Goal: Transaction & Acquisition: Book appointment/travel/reservation

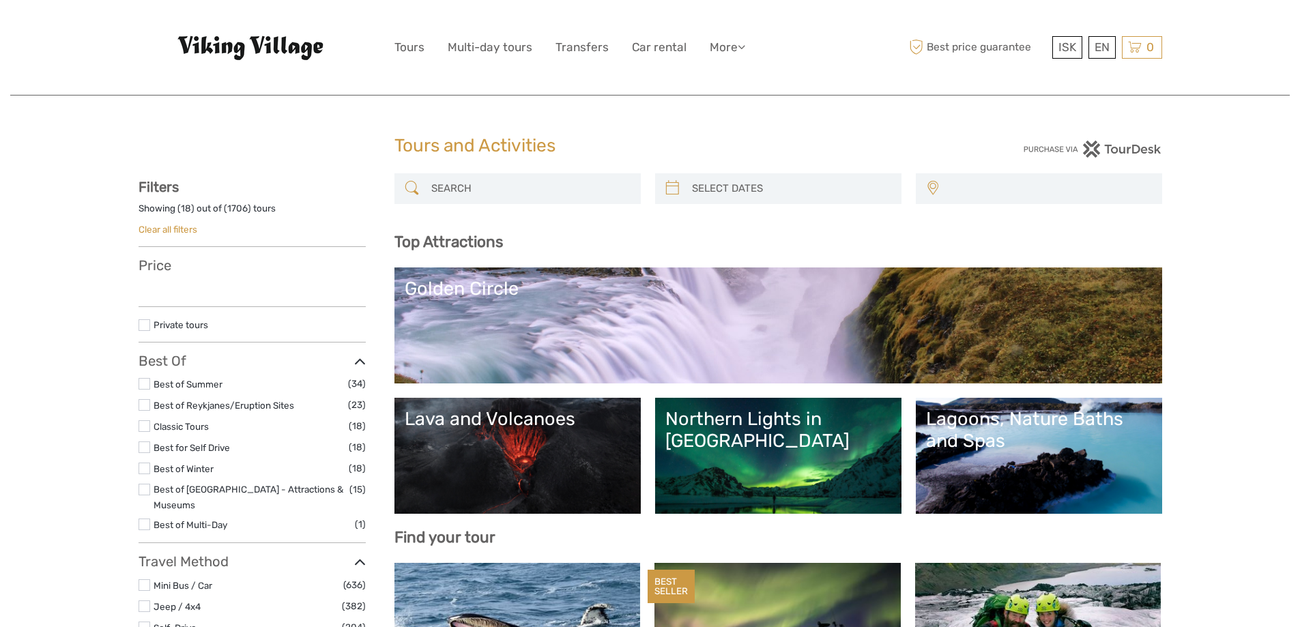
select select
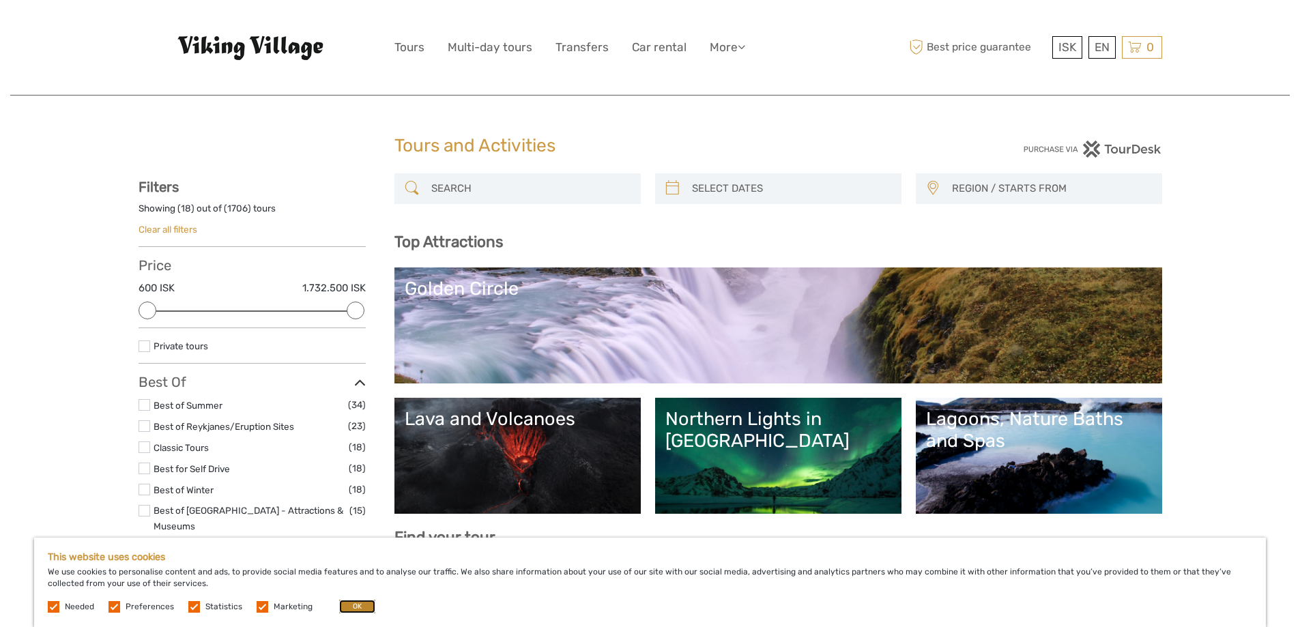
click at [358, 611] on button "OK" at bounding box center [357, 607] width 36 height 14
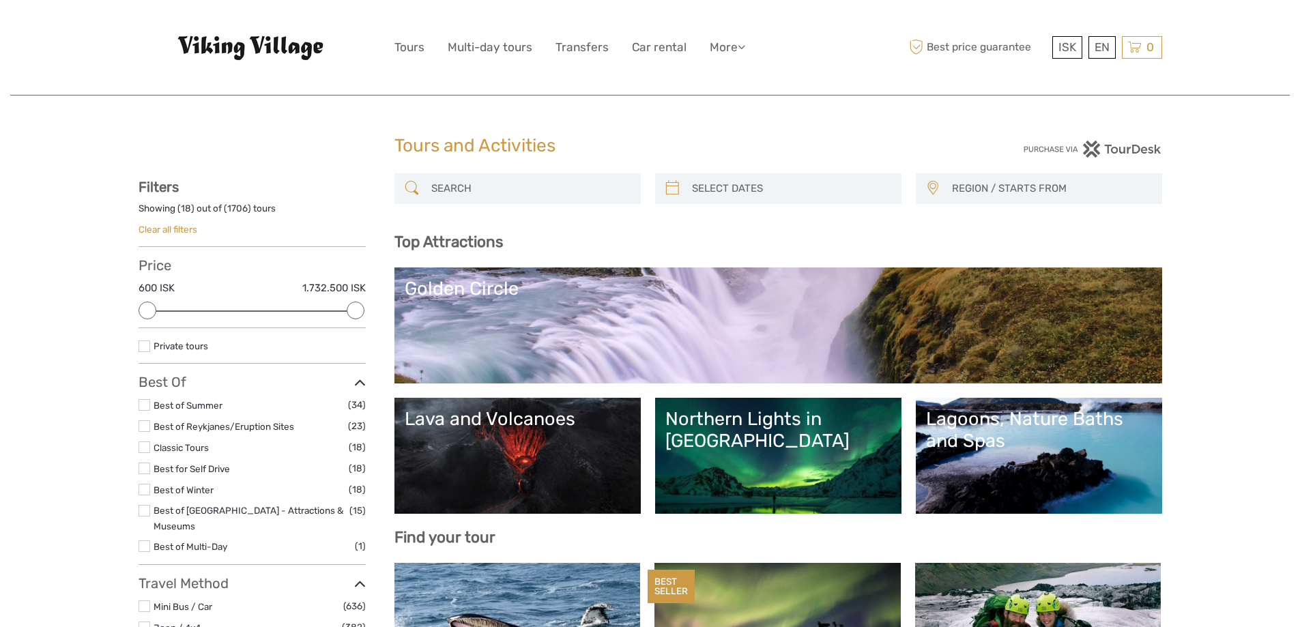
click at [774, 453] on link "Northern Lights in [GEOGRAPHIC_DATA]" at bounding box center [778, 456] width 226 height 96
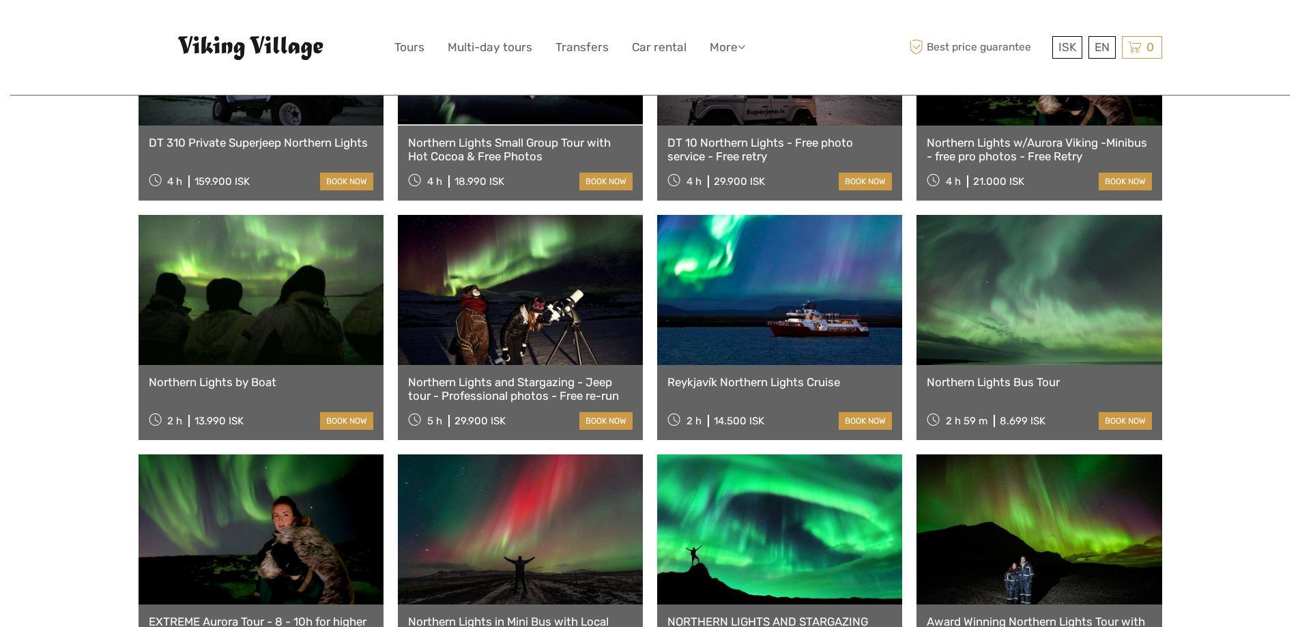
scroll to position [614, 0]
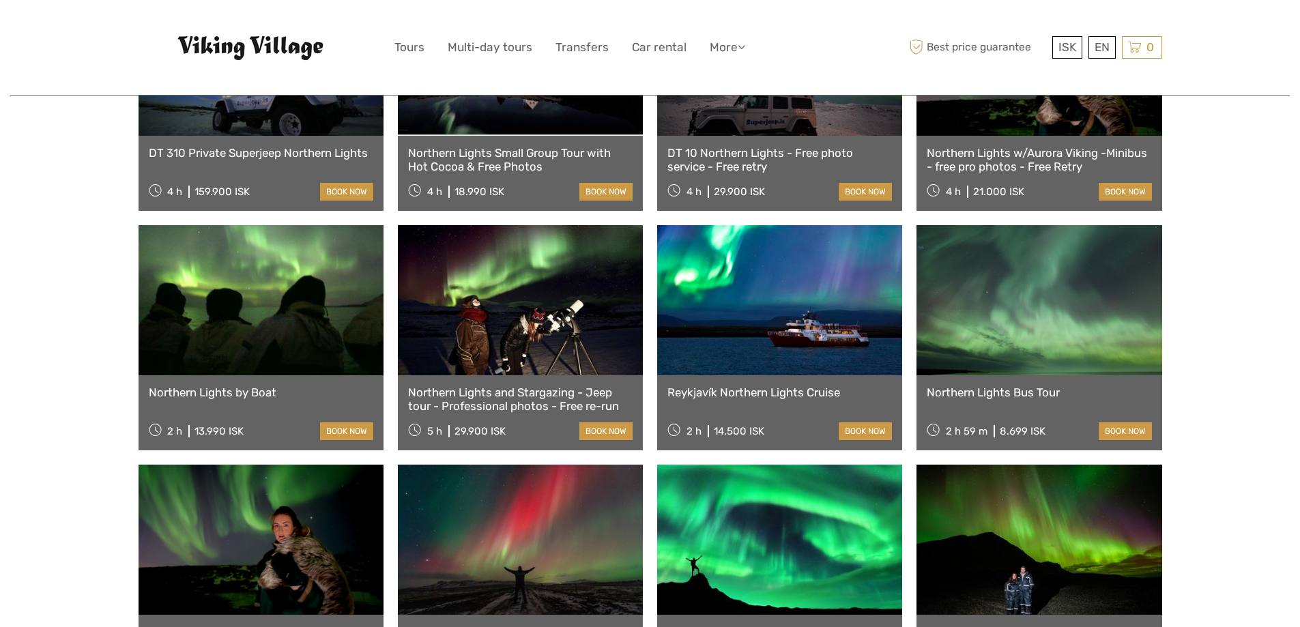
click at [756, 343] on link at bounding box center [779, 300] width 245 height 150
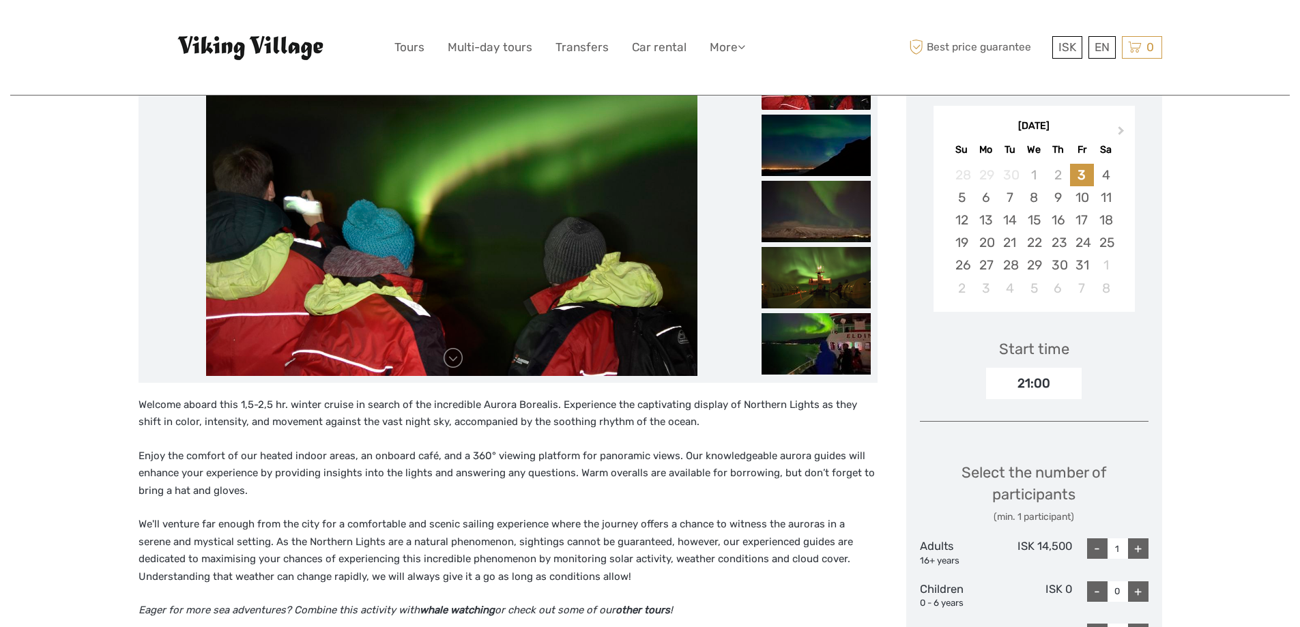
scroll to position [205, 0]
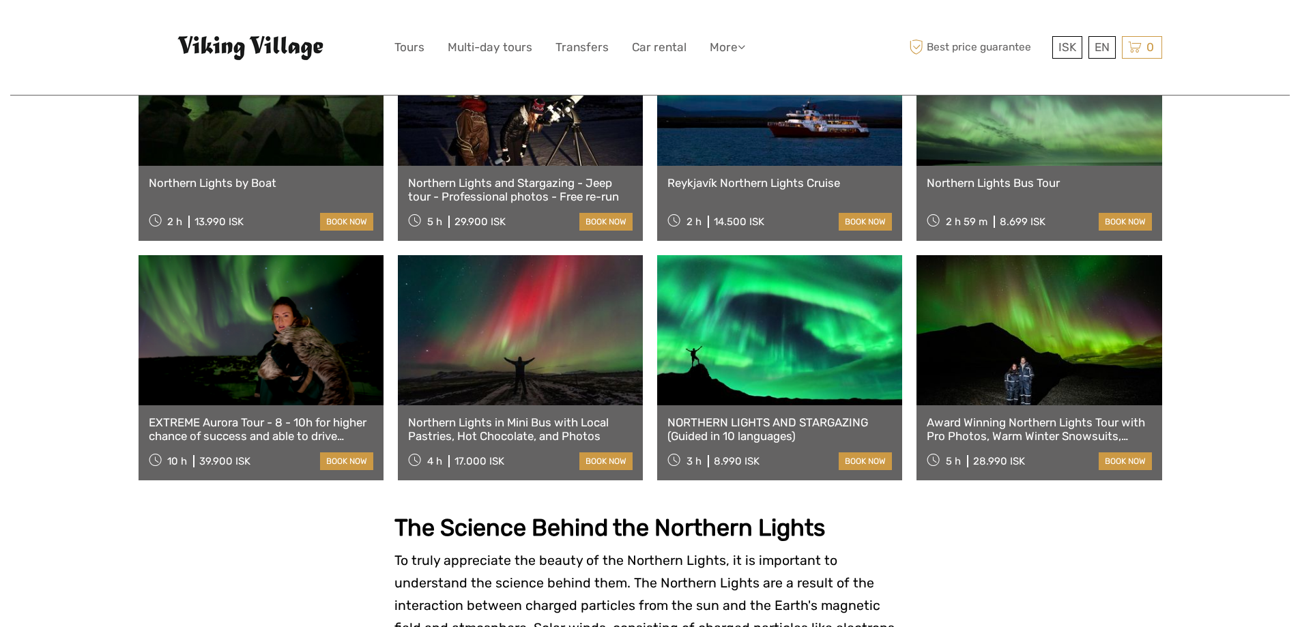
scroll to position [887, 0]
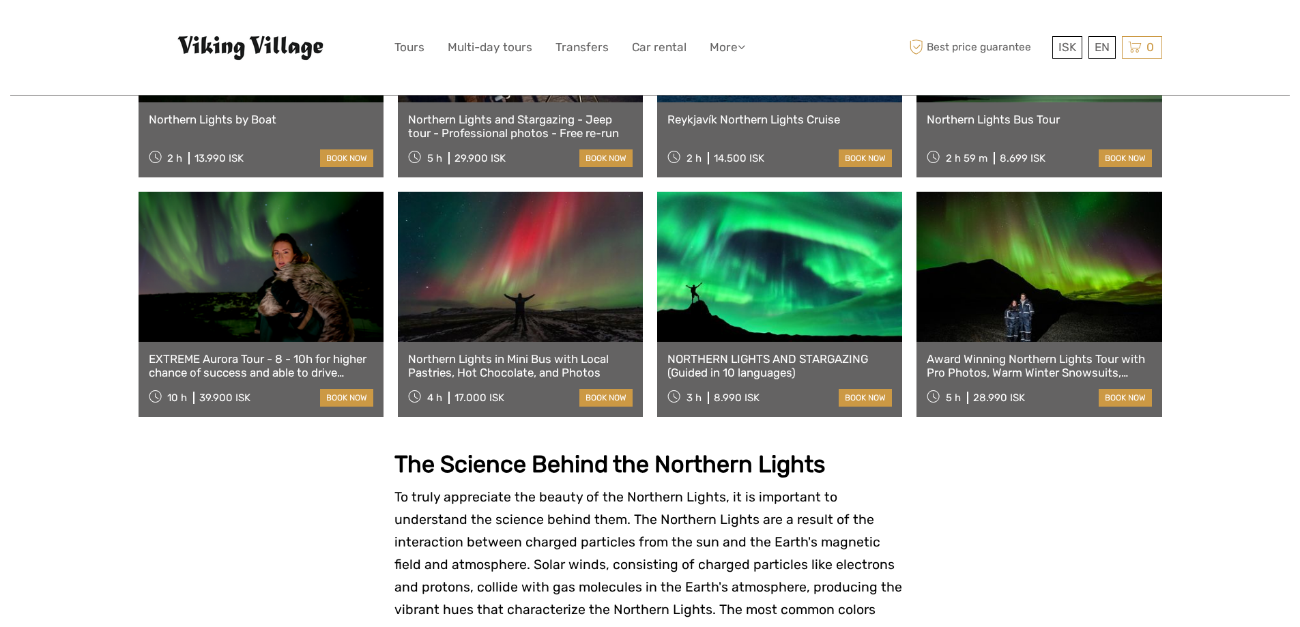
click at [735, 280] on link at bounding box center [779, 267] width 245 height 150
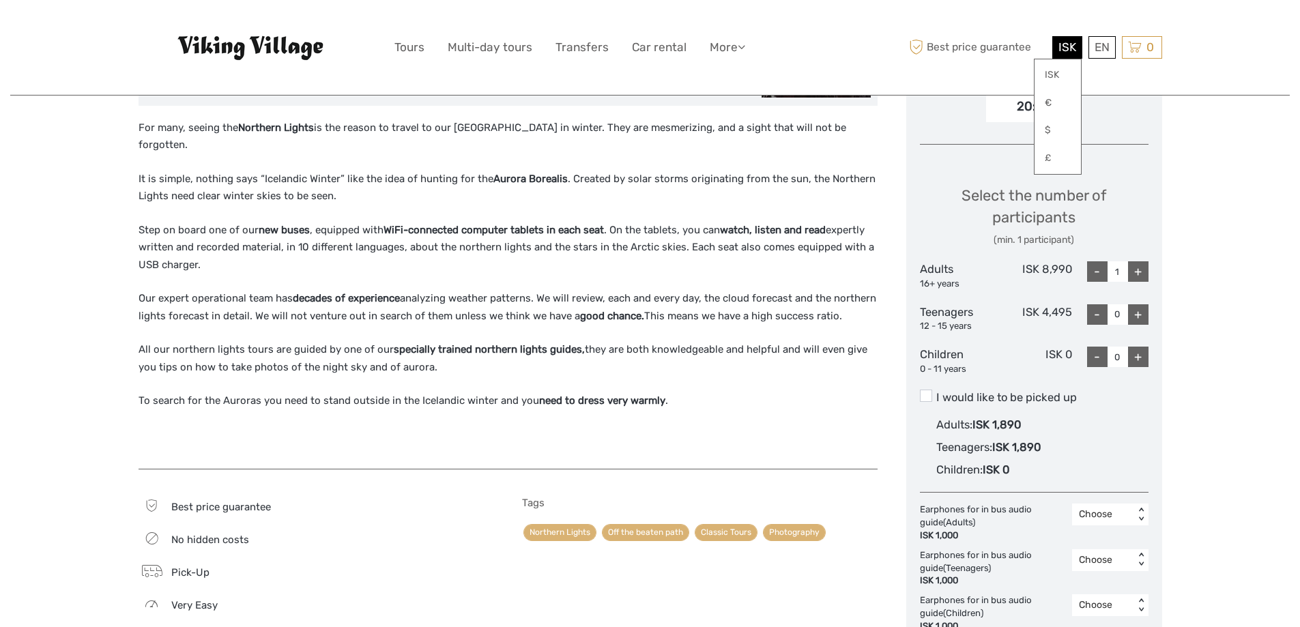
scroll to position [546, 0]
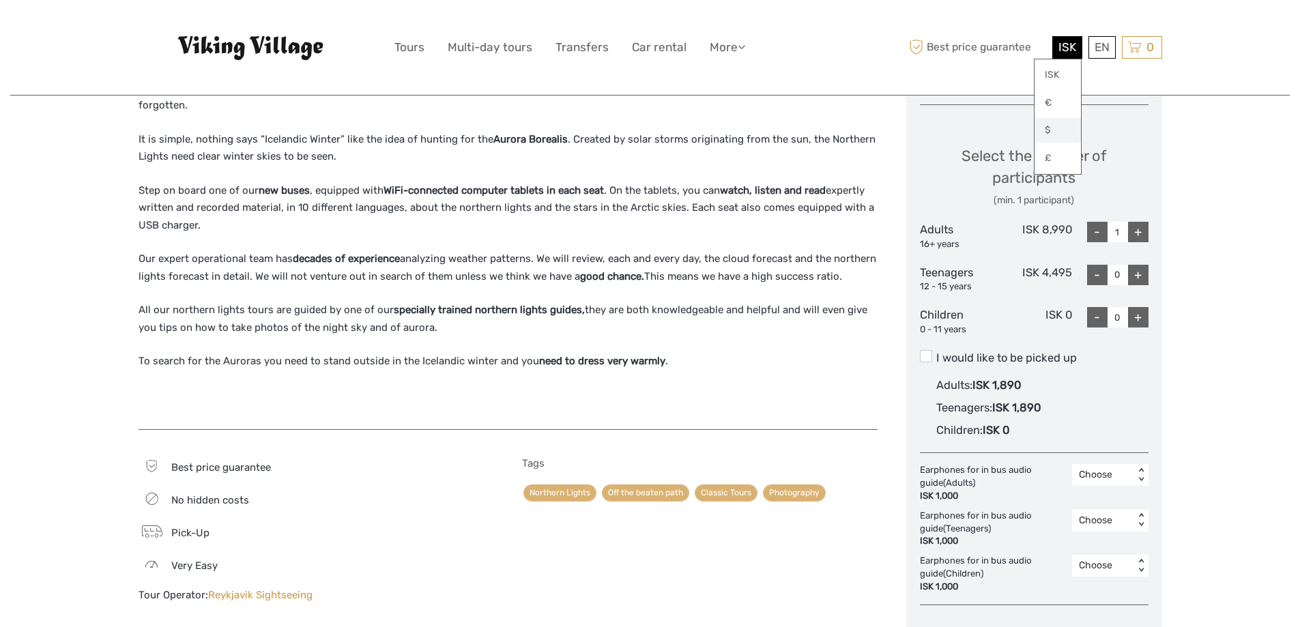
click at [1047, 128] on link "$" at bounding box center [1057, 130] width 46 height 25
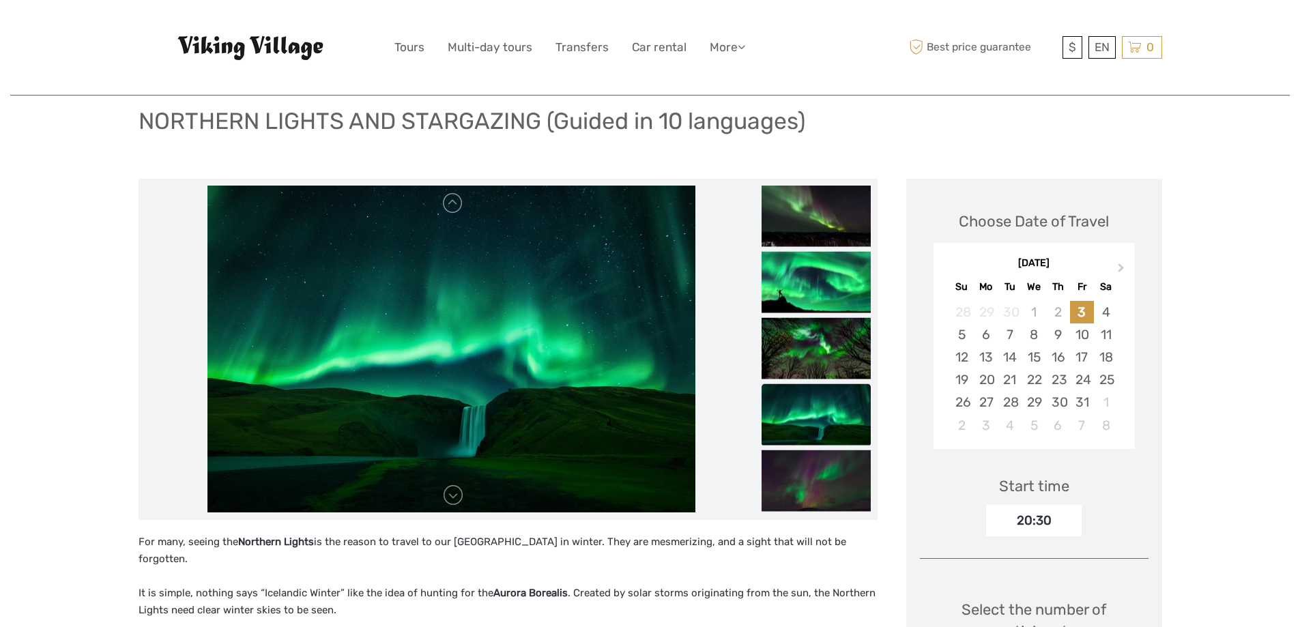
scroll to position [68, 0]
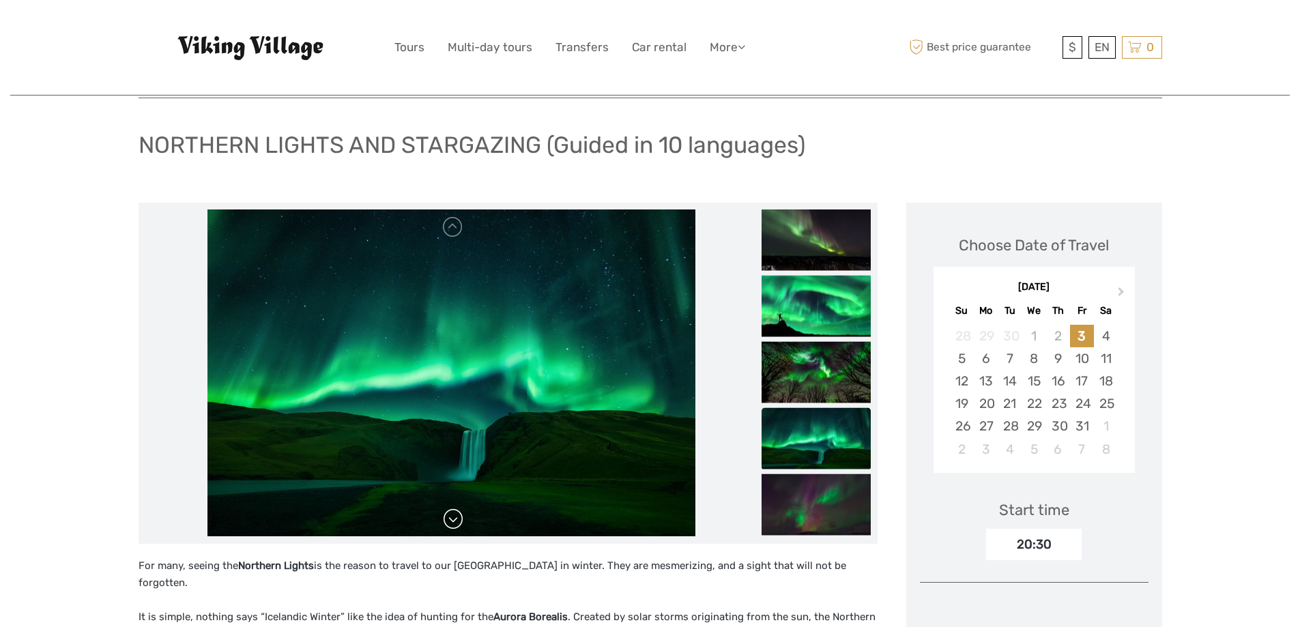
click at [456, 525] on link at bounding box center [453, 519] width 22 height 22
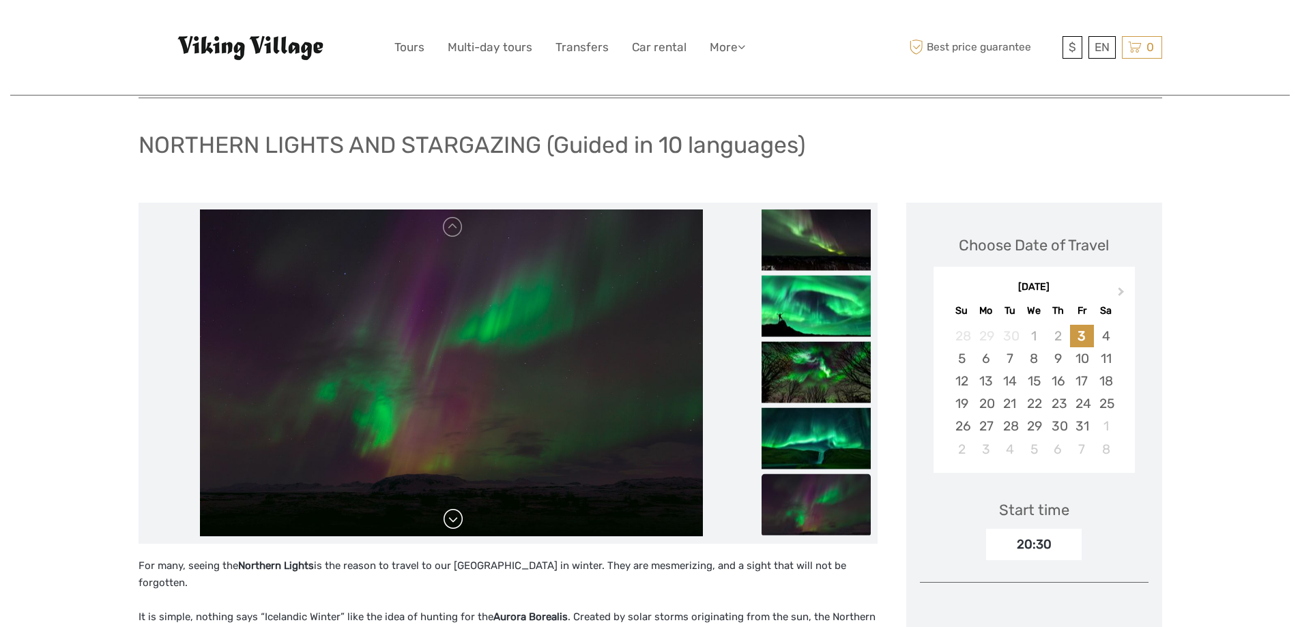
click at [456, 525] on link at bounding box center [453, 519] width 22 height 22
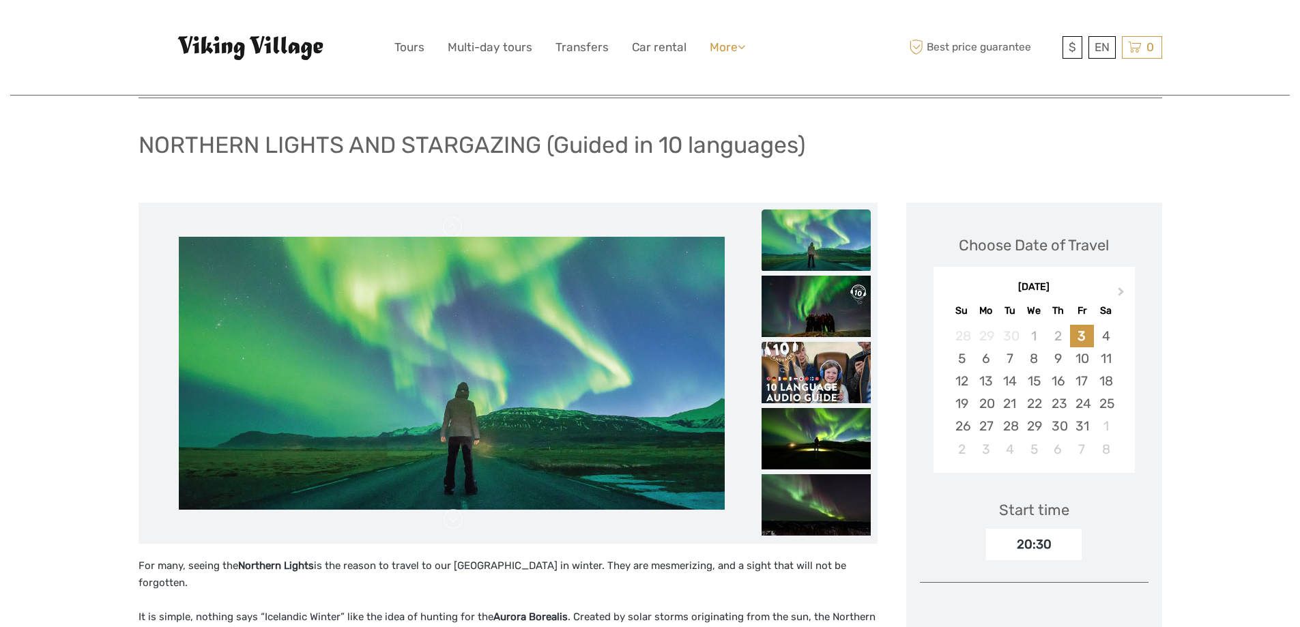
click at [741, 43] on icon at bounding box center [742, 47] width 8 height 12
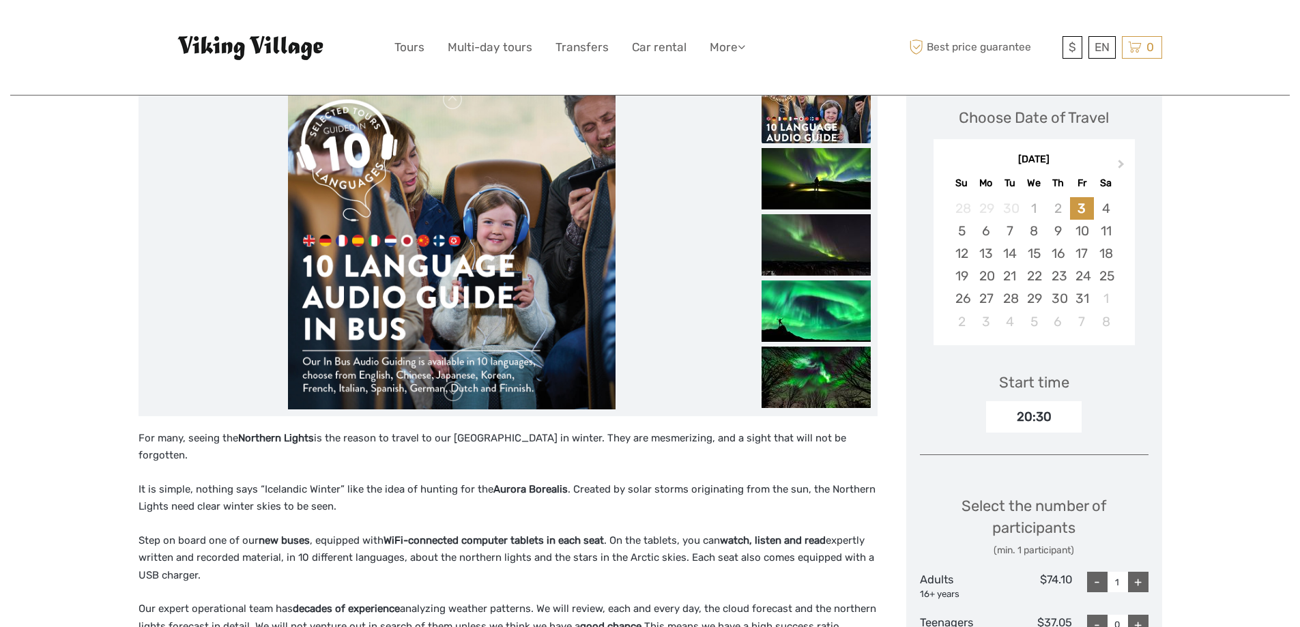
scroll to position [107, 0]
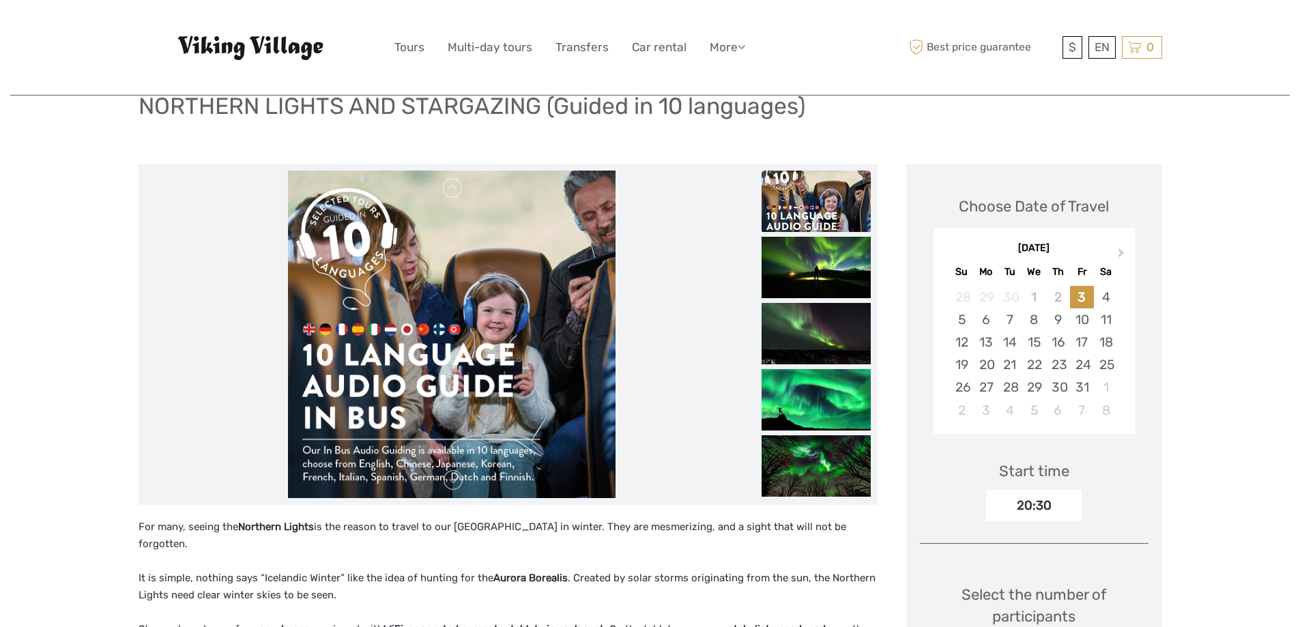
click at [213, 50] on img at bounding box center [252, 48] width 150 height 26
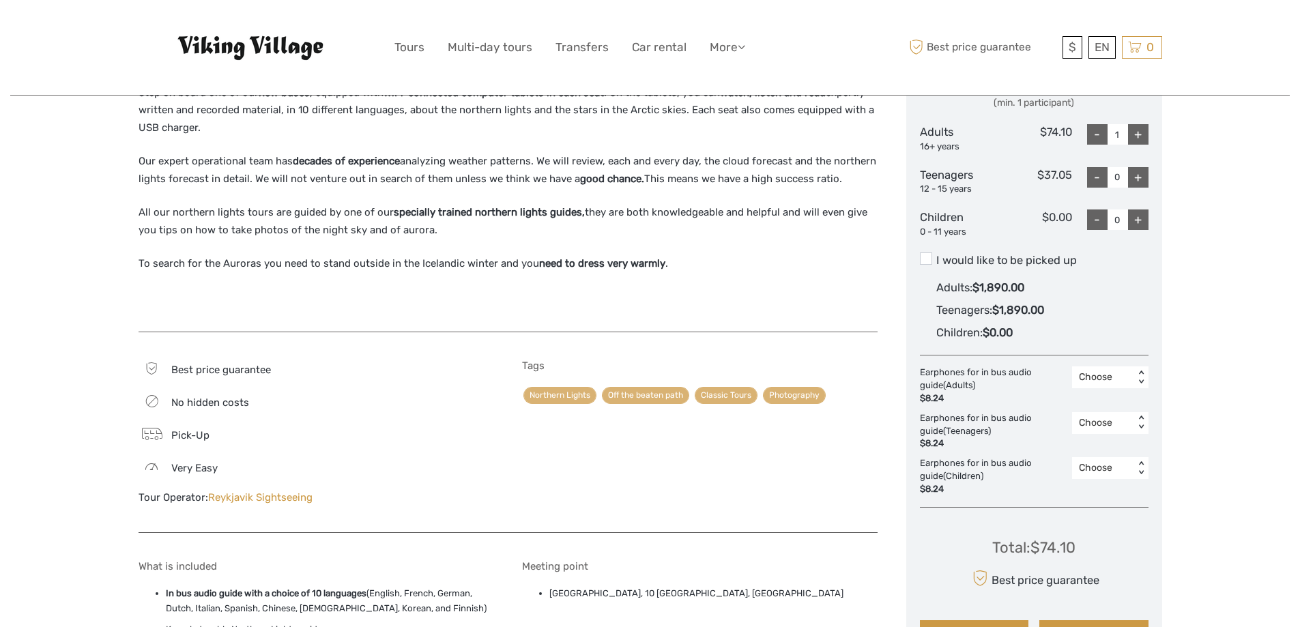
scroll to position [653, 0]
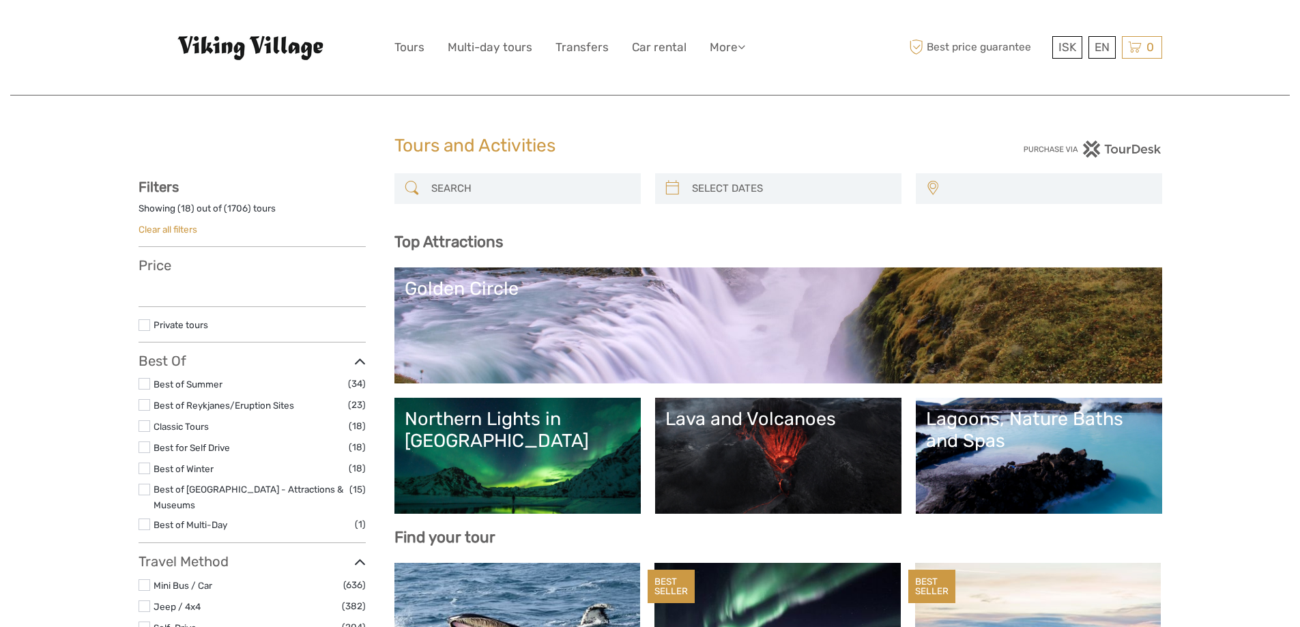
select select
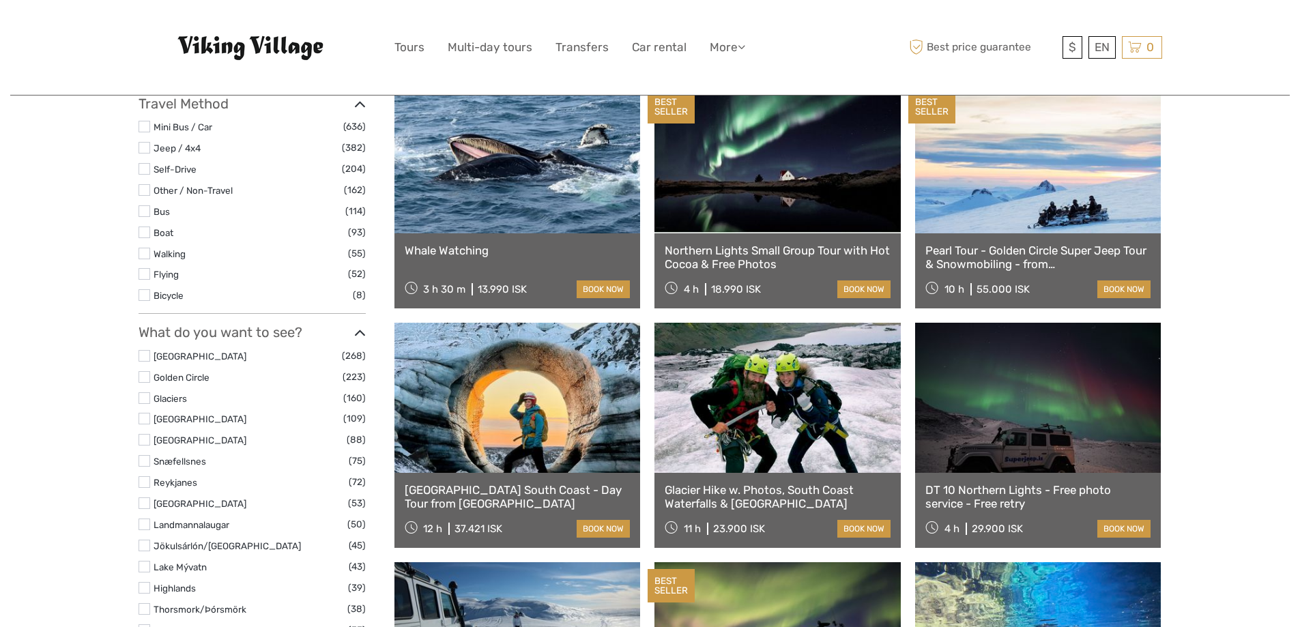
scroll to position [441, 0]
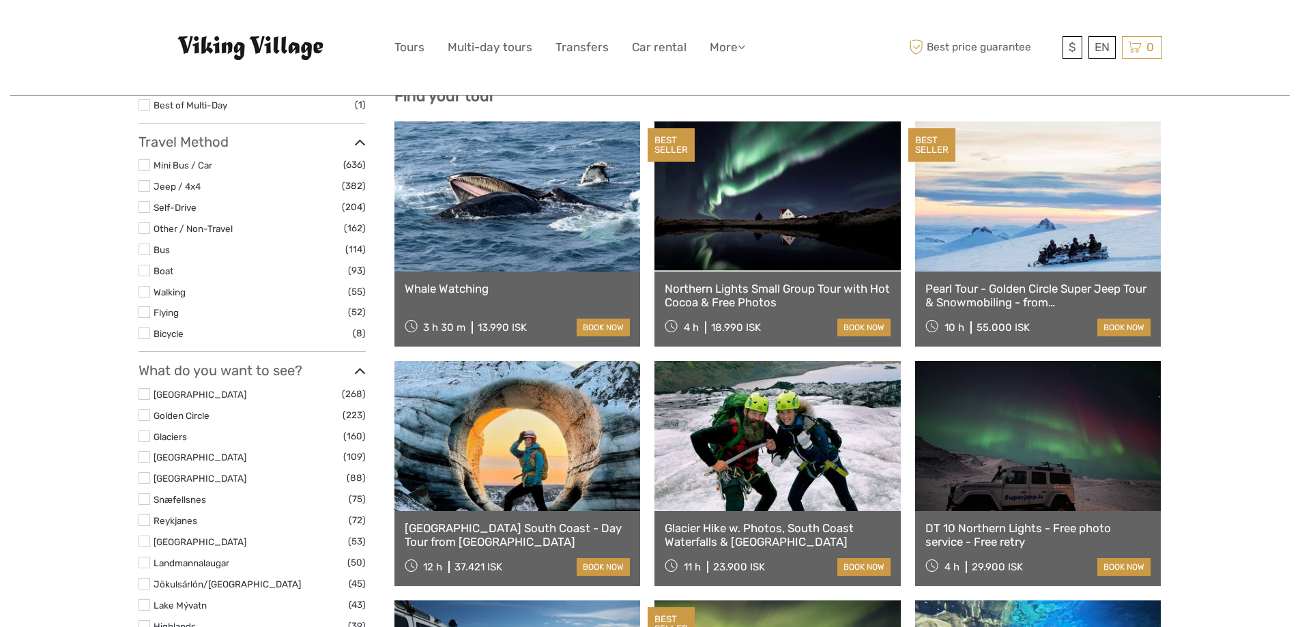
click at [779, 212] on link at bounding box center [777, 196] width 246 height 150
